Goal: Transaction & Acquisition: Obtain resource

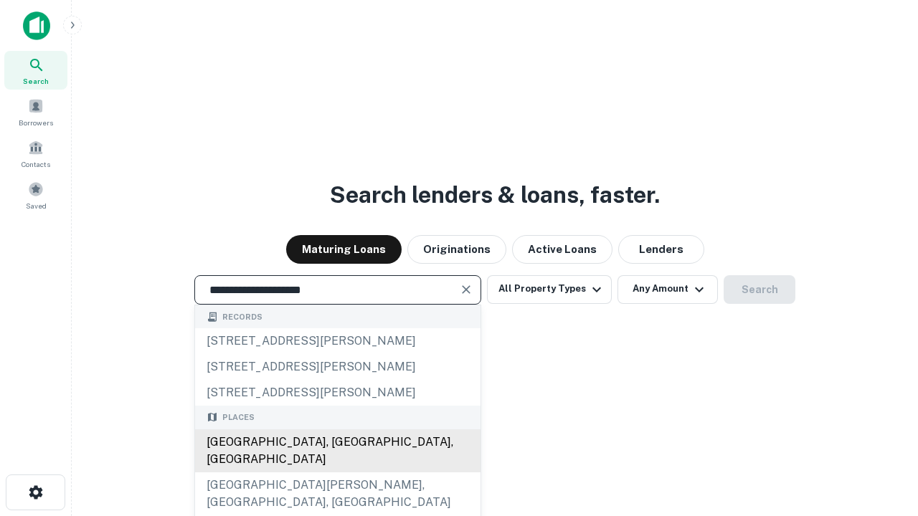
click at [337, 473] on div "Santa Monica, CA, USA" at bounding box center [337, 451] width 285 height 43
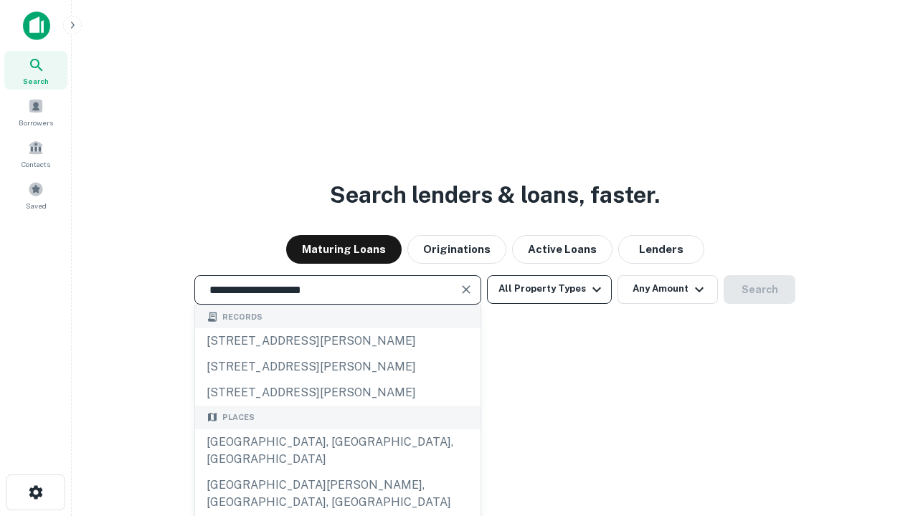
click at [549, 289] on button "All Property Types" at bounding box center [549, 289] width 125 height 29
type input "**********"
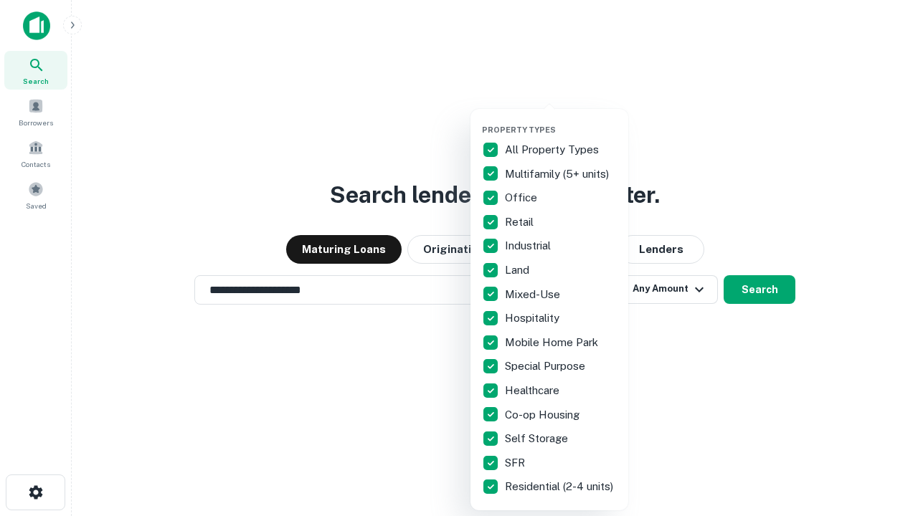
click at [561, 120] on button "button" at bounding box center [561, 120] width 158 height 1
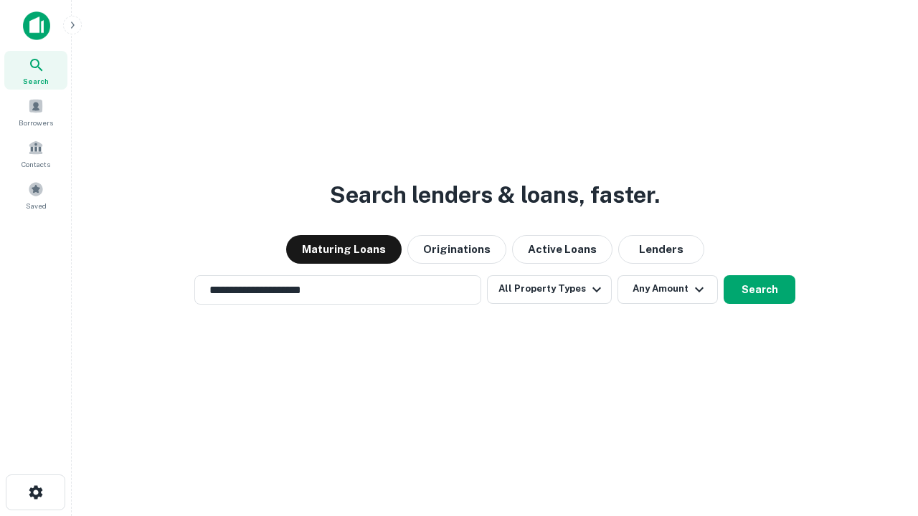
scroll to position [9, 173]
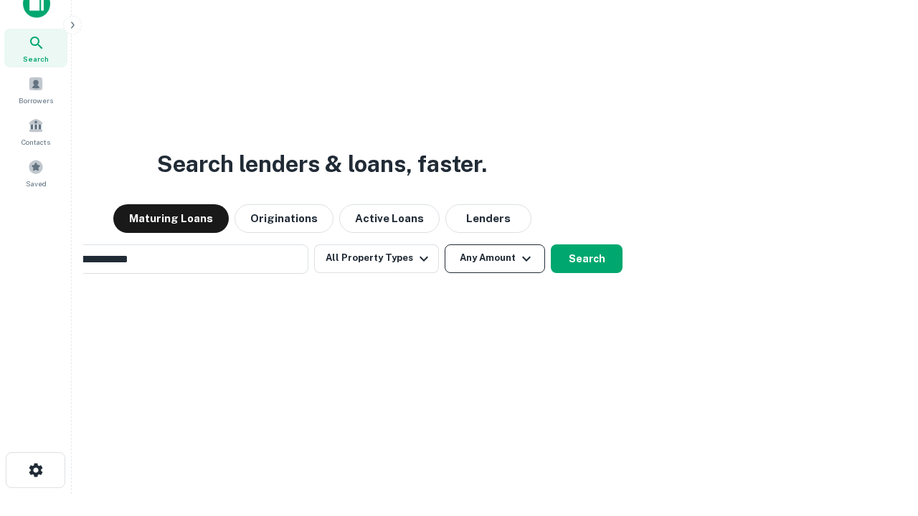
click at [445, 245] on button "Any Amount" at bounding box center [495, 259] width 100 height 29
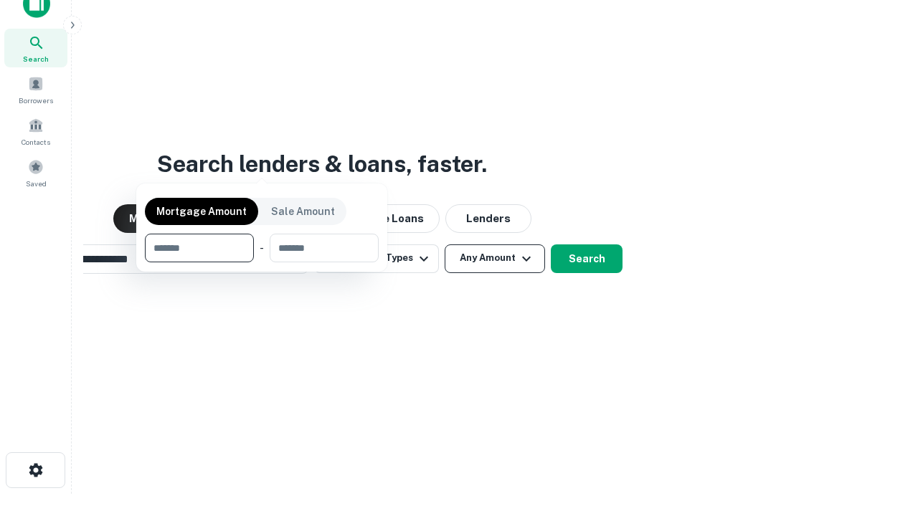
scroll to position [23, 0]
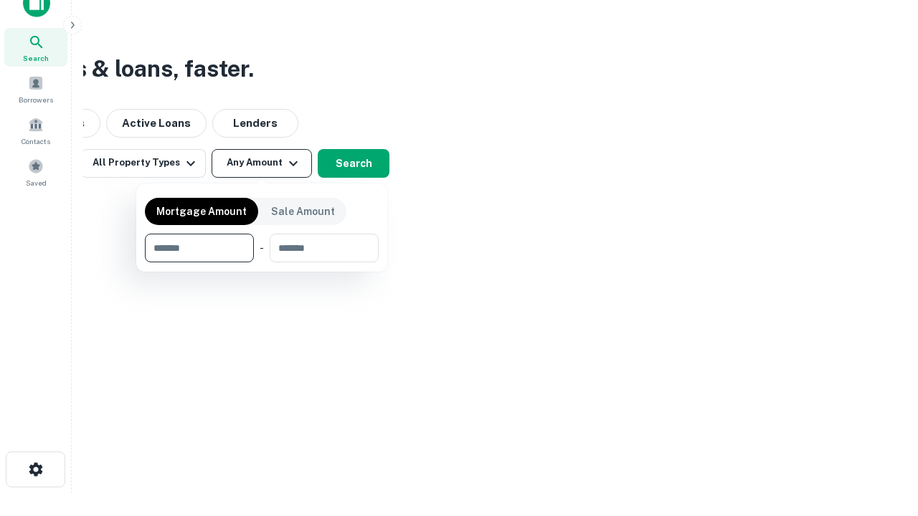
type input "*******"
click at [262, 262] on button "button" at bounding box center [262, 262] width 234 height 1
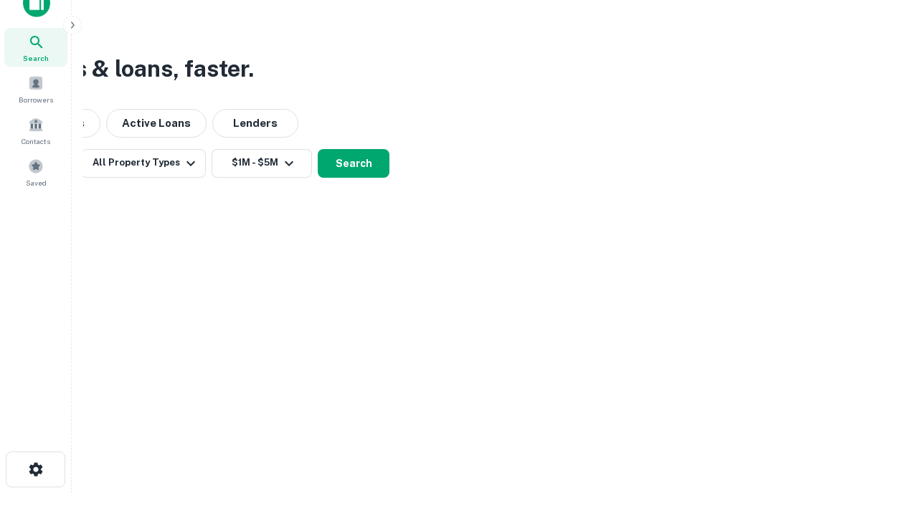
scroll to position [22, 0]
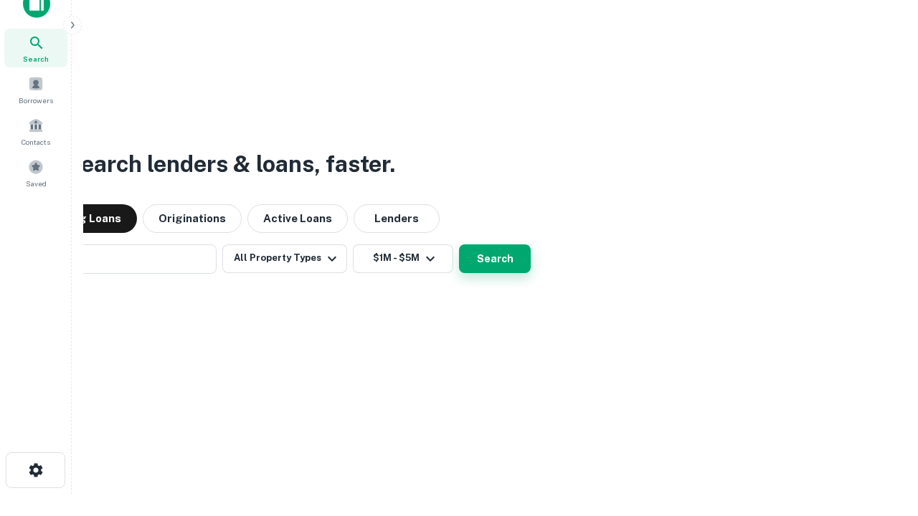
click at [459, 245] on button "Search" at bounding box center [495, 259] width 72 height 29
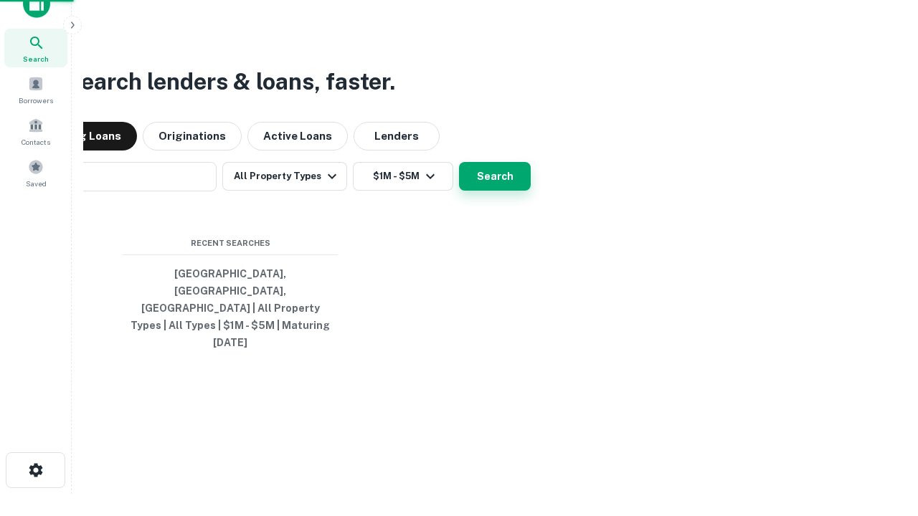
scroll to position [23, 0]
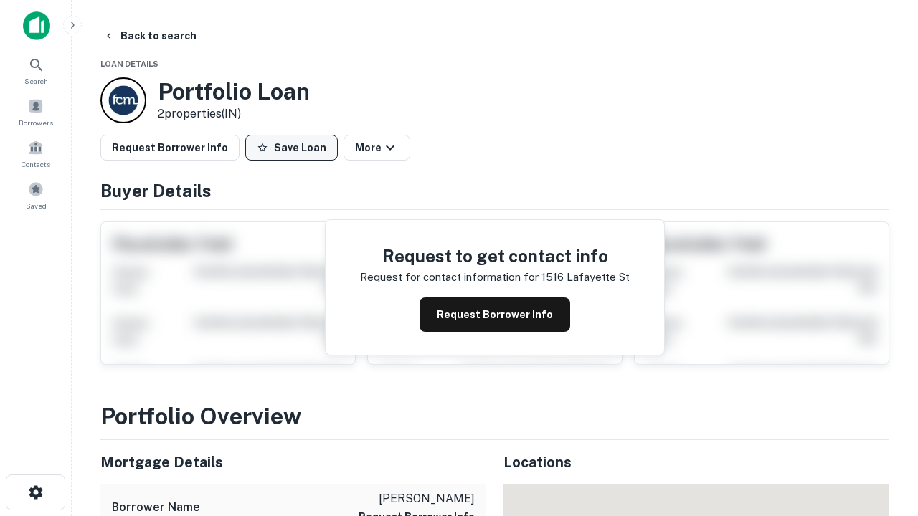
click at [291, 148] on button "Save Loan" at bounding box center [291, 148] width 93 height 26
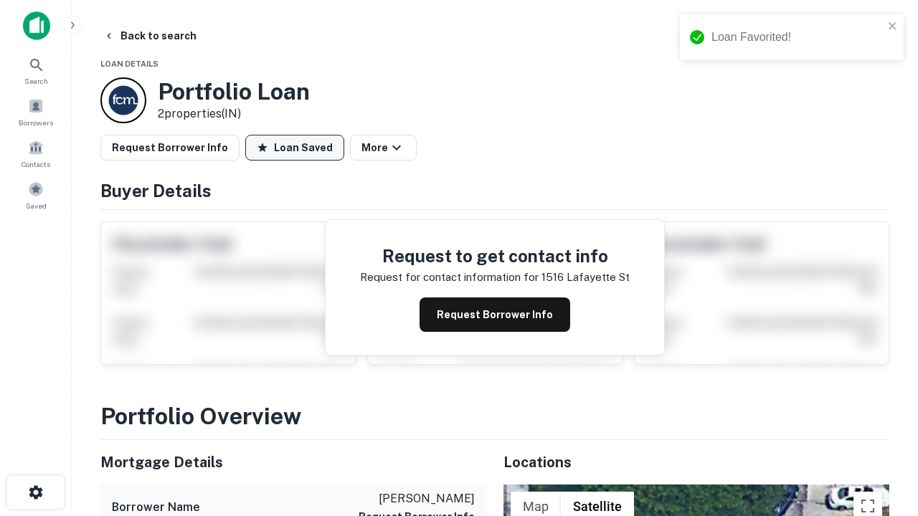
click at [295, 148] on button "Loan Saved" at bounding box center [294, 148] width 99 height 26
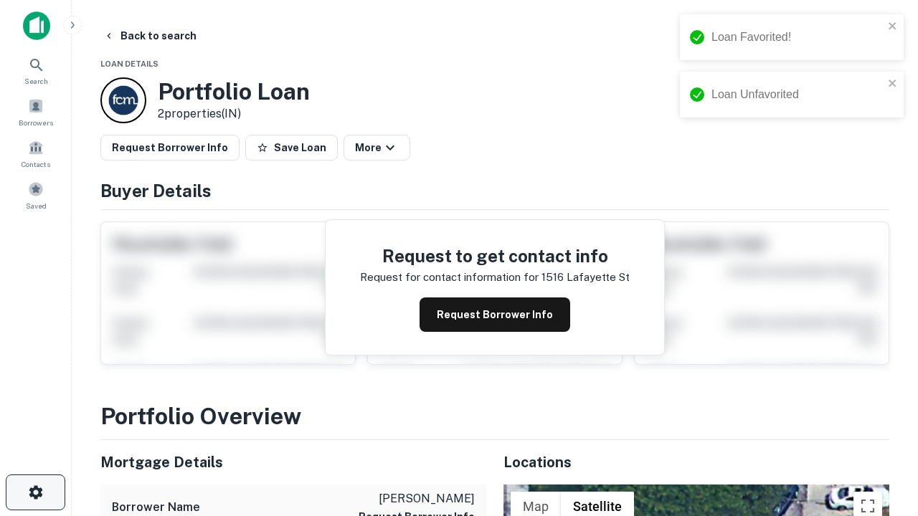
click at [35, 493] on icon "button" at bounding box center [35, 492] width 17 height 17
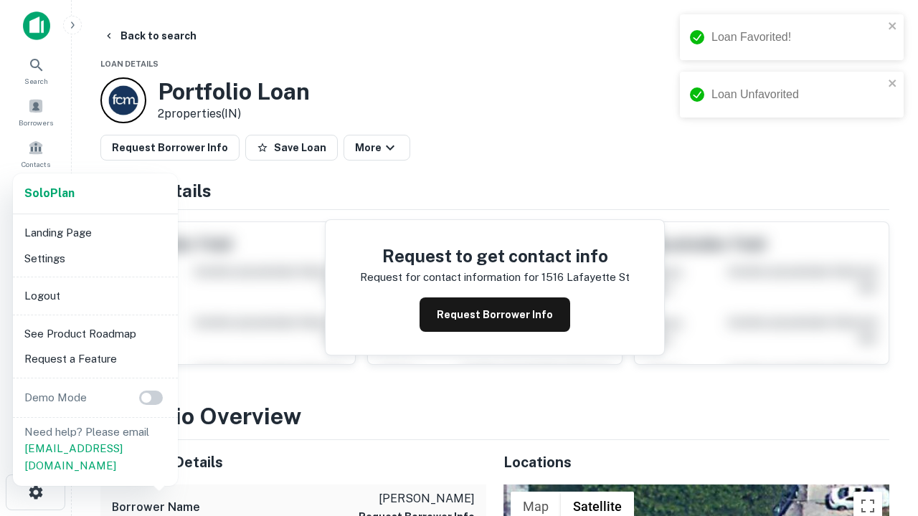
click at [95, 295] on li "Logout" at bounding box center [95, 296] width 153 height 26
